Goal: Task Accomplishment & Management: Complete application form

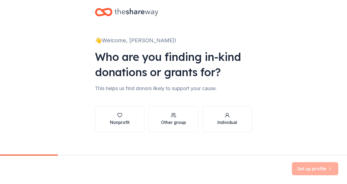
scroll to position [11, 0]
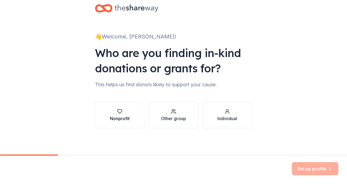
click at [123, 112] on div "button" at bounding box center [120, 110] width 20 height 5
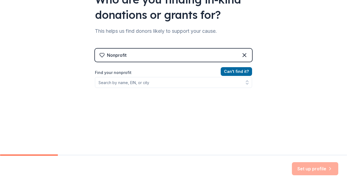
scroll to position [66, 0]
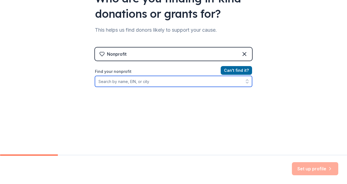
click at [211, 81] on input "Find your nonprofit" at bounding box center [173, 81] width 157 height 11
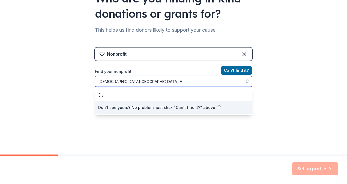
scroll to position [0, 0]
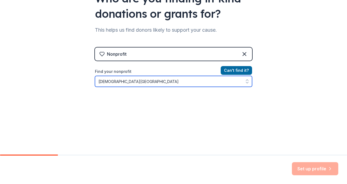
type input "Samaritan Center Austin"
click at [177, 83] on input "Samaritan Center Austin" at bounding box center [173, 81] width 157 height 11
click at [162, 78] on input "Samaritan Center Austin" at bounding box center [173, 81] width 157 height 11
click at [246, 82] on icon "button" at bounding box center [246, 80] width 5 height 5
drag, startPoint x: 179, startPoint y: 80, endPoint x: 51, endPoint y: 80, distance: 128.3
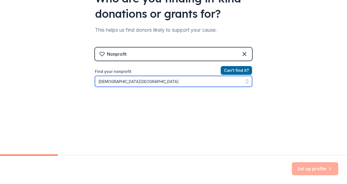
click at [51, 80] on div "👋 Welcome, Rheanna! Who are you finding in-kind donations or grants for? This h…" at bounding box center [173, 50] width 347 height 233
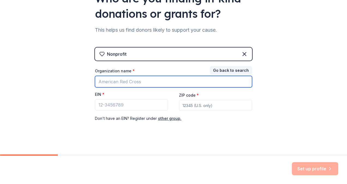
click at [148, 84] on input "Organization name *" at bounding box center [173, 81] width 157 height 11
type input "Samaritan Center"
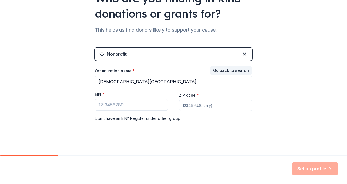
type input "78758"
click at [136, 102] on input "EIN *" at bounding box center [131, 104] width 73 height 11
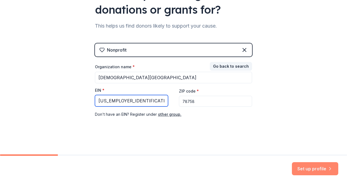
type input "74-1832864"
click at [314, 168] on button "Set up profile" at bounding box center [315, 168] width 46 height 13
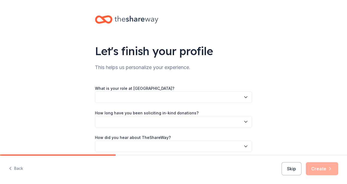
click at [164, 94] on button "button" at bounding box center [173, 96] width 157 height 11
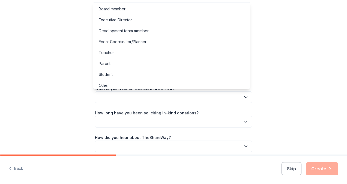
click at [45, 95] on div "Let's finish your profile This helps us personalize your experience. What is yo…" at bounding box center [173, 89] width 347 height 178
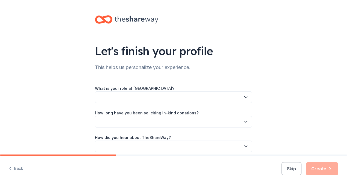
click at [126, 96] on button "button" at bounding box center [173, 96] width 157 height 11
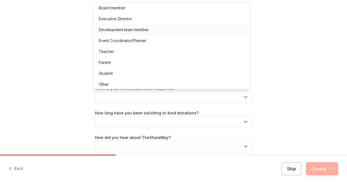
scroll to position [3, 0]
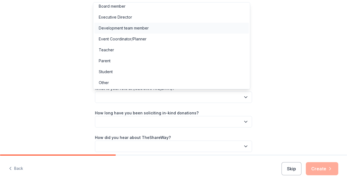
click at [154, 29] on div "Development team member" at bounding box center [171, 28] width 154 height 11
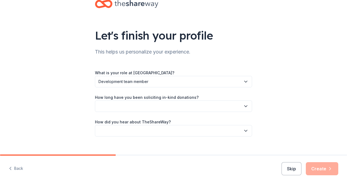
scroll to position [24, 0]
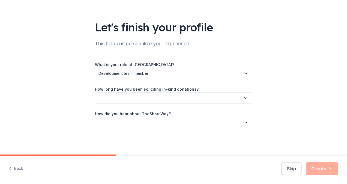
click at [128, 97] on button "button" at bounding box center [173, 97] width 157 height 11
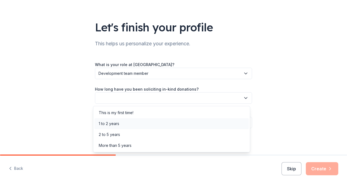
click at [114, 123] on div "1 to 2 years" at bounding box center [109, 123] width 20 height 7
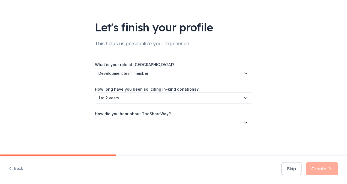
click at [158, 121] on button "button" at bounding box center [173, 122] width 157 height 11
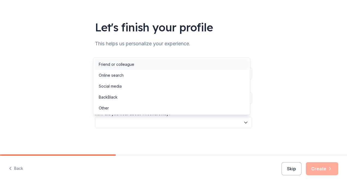
click at [155, 66] on div "Friend or colleague" at bounding box center [171, 64] width 154 height 11
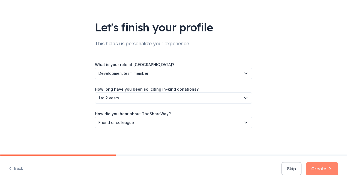
click at [319, 169] on button "Create" at bounding box center [321, 168] width 32 height 13
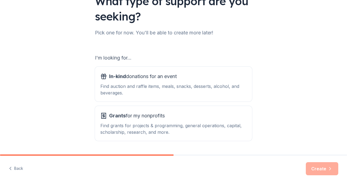
scroll to position [38, 0]
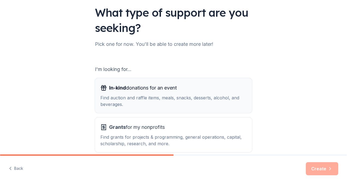
click at [173, 95] on div "Find auction and raffle items, meals, snacks, desserts, alcohol, and beverages." at bounding box center [173, 100] width 146 height 13
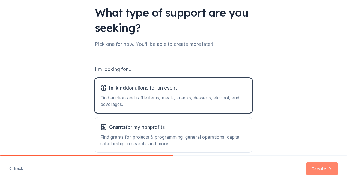
click at [314, 163] on button "Create" at bounding box center [321, 168] width 32 height 13
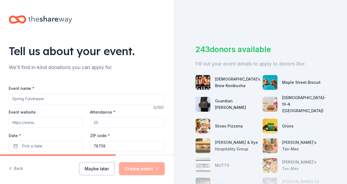
click at [29, 102] on input "Event name *" at bounding box center [87, 98] width 156 height 11
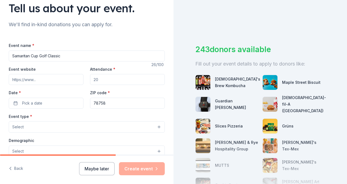
scroll to position [54, 0]
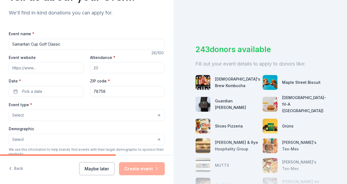
type input "Samaritan Cup Golf Classic"
click at [40, 70] on input "Event website" at bounding box center [46, 67] width 75 height 11
paste input "https://samaritan-center.org/golf/"
type input "https://samaritan-center.org/golf/"
click at [123, 66] on input "Attendance *" at bounding box center [127, 67] width 75 height 11
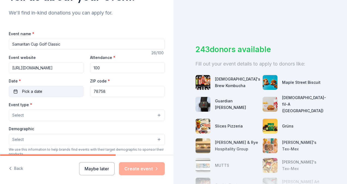
type input "100"
click at [66, 87] on button "Pick a date" at bounding box center [46, 91] width 75 height 11
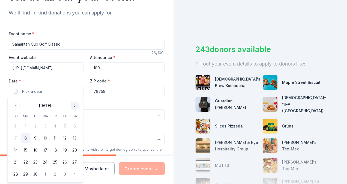
click at [76, 103] on button "Go to next month" at bounding box center [75, 106] width 8 height 8
click at [25, 162] on button "20" at bounding box center [26, 162] width 10 height 10
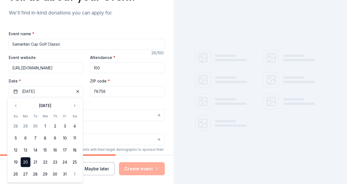
click at [102, 99] on div "Event name * Samaritan Cup Golf Classic 26 /100 Event website https://samaritan…" at bounding box center [87, 156] width 156 height 252
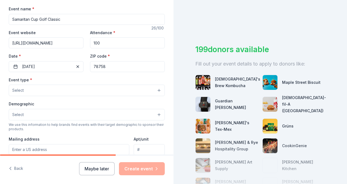
scroll to position [82, 0]
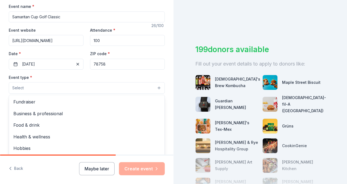
click at [79, 84] on button "Select" at bounding box center [87, 87] width 156 height 11
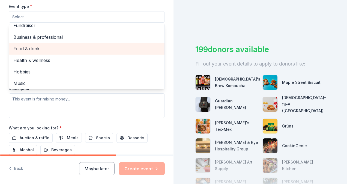
scroll to position [0, 0]
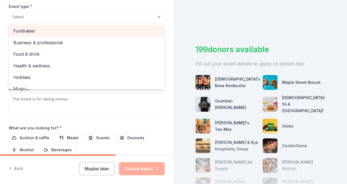
click at [57, 31] on span "Fundraiser" at bounding box center [86, 30] width 147 height 7
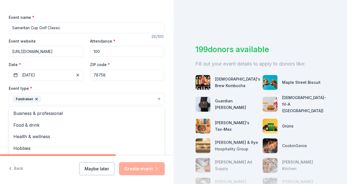
scroll to position [98, 0]
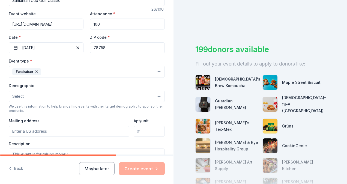
click at [94, 70] on button "Fundraiser" at bounding box center [87, 72] width 156 height 12
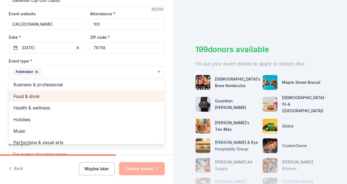
scroll to position [0, 0]
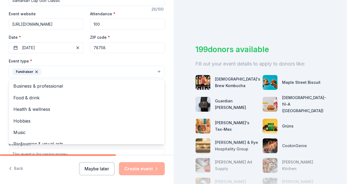
click at [87, 61] on div "Event type * Fundraiser Business & professional Food & drink Health & wellness …" at bounding box center [87, 67] width 156 height 20
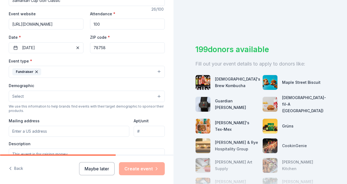
click at [88, 93] on button "Select" at bounding box center [87, 95] width 156 height 11
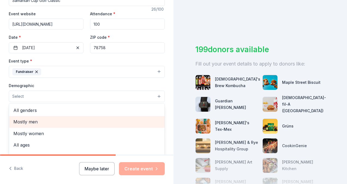
click at [65, 119] on span "Mostly men" at bounding box center [86, 121] width 147 height 7
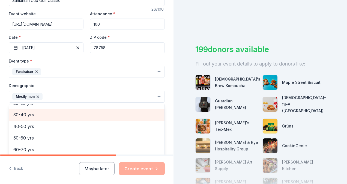
scroll to position [76, 0]
click at [45, 115] on span "40-50 yrs" at bounding box center [86, 115] width 147 height 7
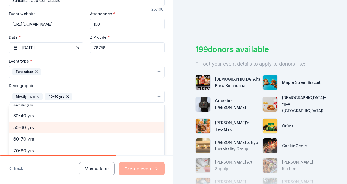
click at [40, 124] on span "50-60 yrs" at bounding box center [86, 127] width 147 height 7
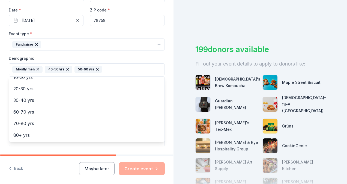
click at [112, 58] on div "Demographic Mostly men 40-50 yrs 50-60 yrs All genders Mostly women All ages 0-…" at bounding box center [87, 65] width 156 height 20
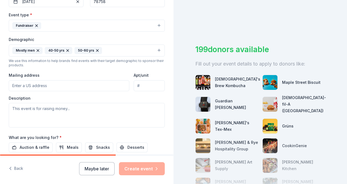
scroll to position [153, 0]
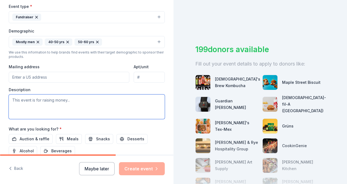
click at [34, 100] on textarea at bounding box center [87, 106] width 156 height 25
paste textarea "Join us at beautiful River Place Country Club for a good cause! The 26th Annual…"
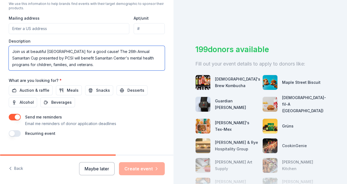
scroll to position [207, 0]
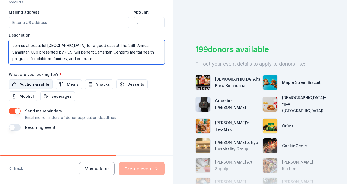
type textarea "Join us at beautiful River Place Country Club for a good cause! The 26th Annual…"
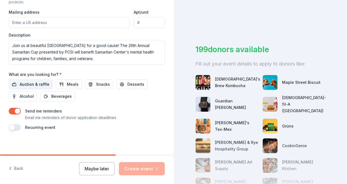
click at [35, 84] on span "Auction & raffle" at bounding box center [35, 84] width 30 height 7
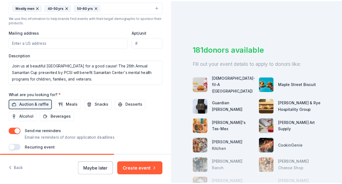
scroll to position [208, 0]
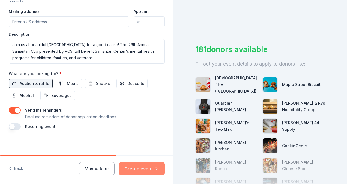
click at [139, 171] on button "Create event" at bounding box center [142, 168] width 46 height 13
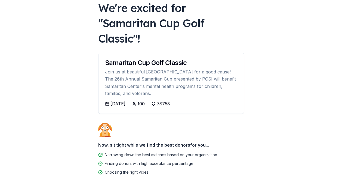
scroll to position [62, 0]
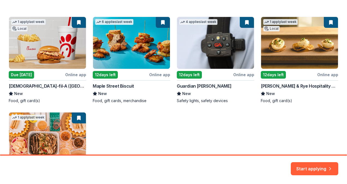
scroll to position [82, 0]
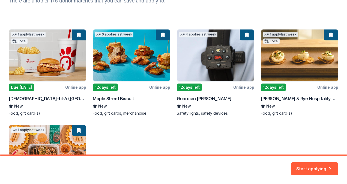
click at [25, 89] on div "1 apply last week Local Due today Online app Chick-fil-A (Austin) New Food, gif…" at bounding box center [173, 120] width 329 height 182
click at [306, 162] on button "Start applying" at bounding box center [313, 165] width 47 height 13
click at [305, 162] on div "Start applying" at bounding box center [313, 168] width 47 height 13
click at [306, 169] on div "Start applying" at bounding box center [313, 168] width 47 height 13
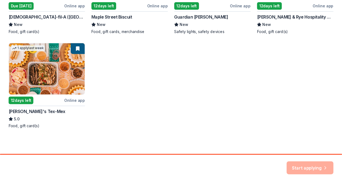
scroll to position [165, 0]
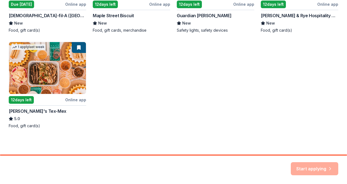
click at [328, 170] on div "Start applying" at bounding box center [313, 168] width 47 height 13
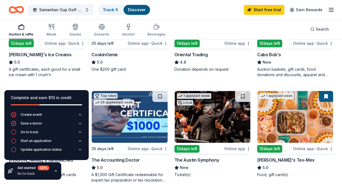
scroll to position [163, 0]
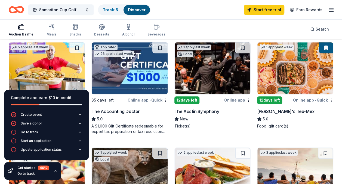
click at [215, 83] on img at bounding box center [213, 68] width 76 height 52
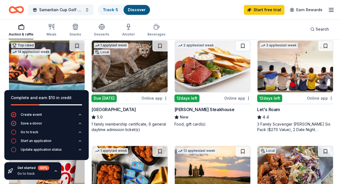
scroll to position [272, 0]
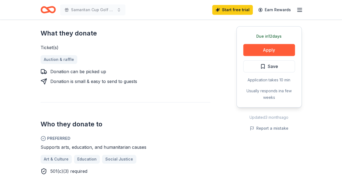
scroll to position [218, 0]
